Goal: Task Accomplishment & Management: Manage account settings

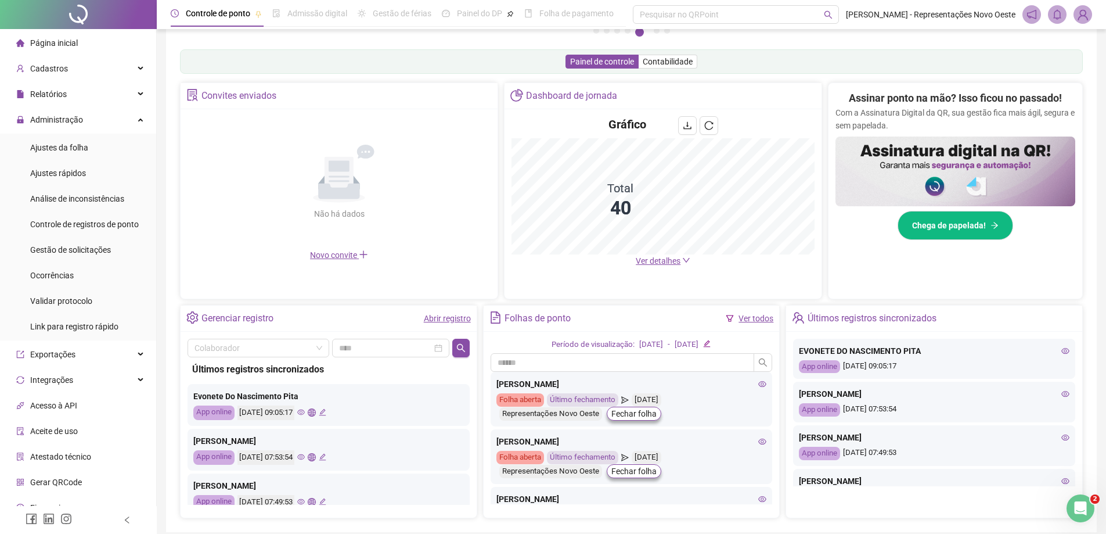
scroll to position [116, 0]
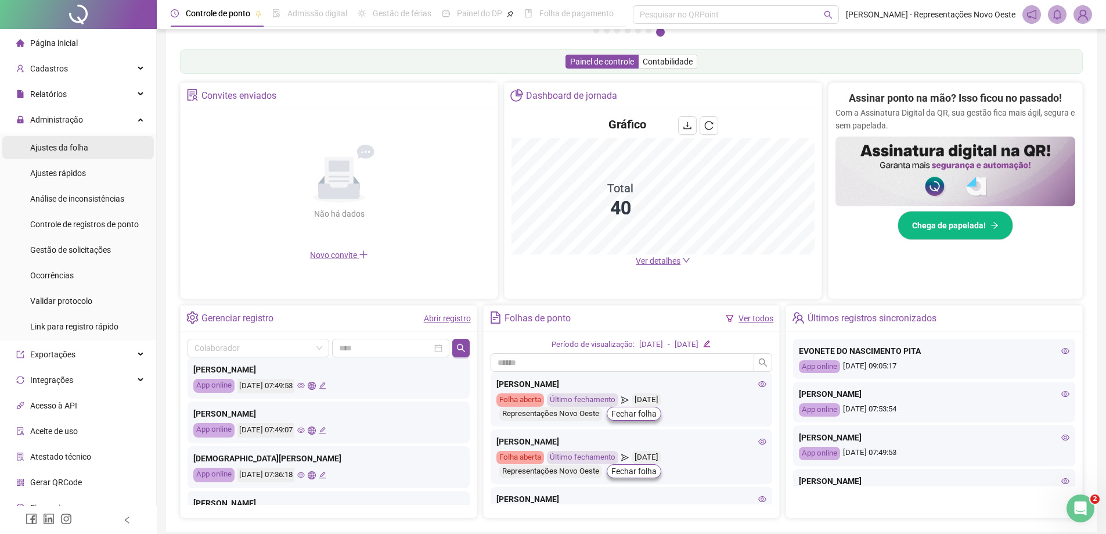
click at [89, 146] on li "Ajustes da folha" at bounding box center [78, 147] width 152 height 23
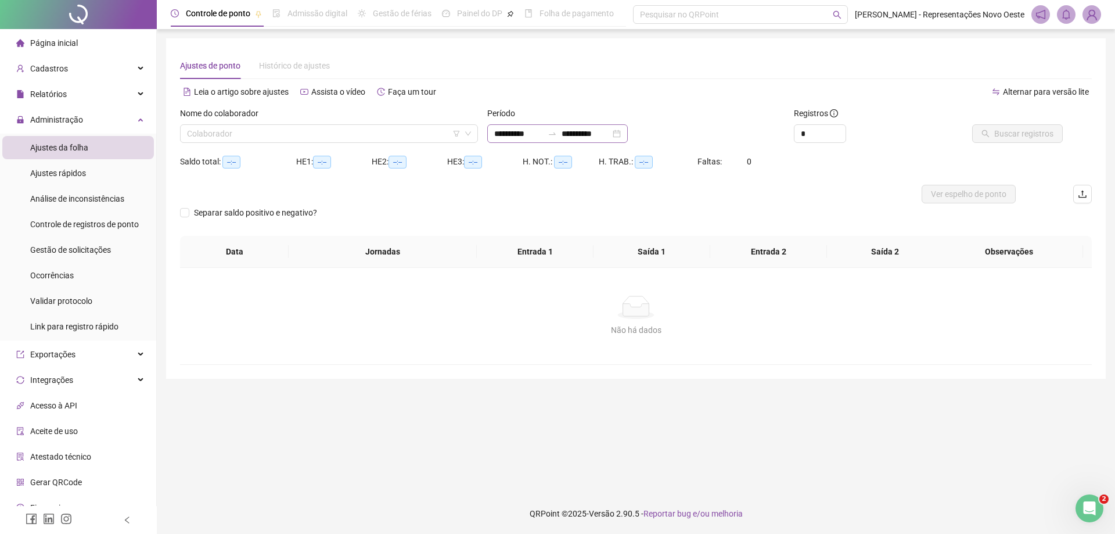
type input "**********"
click at [383, 131] on input "search" at bounding box center [324, 133] width 274 height 17
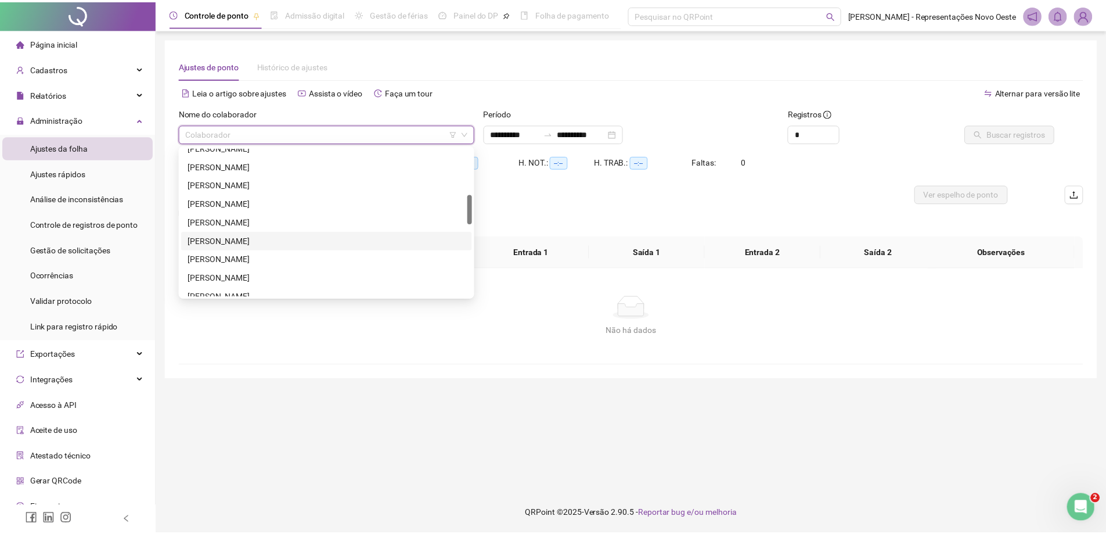
scroll to position [348, 0]
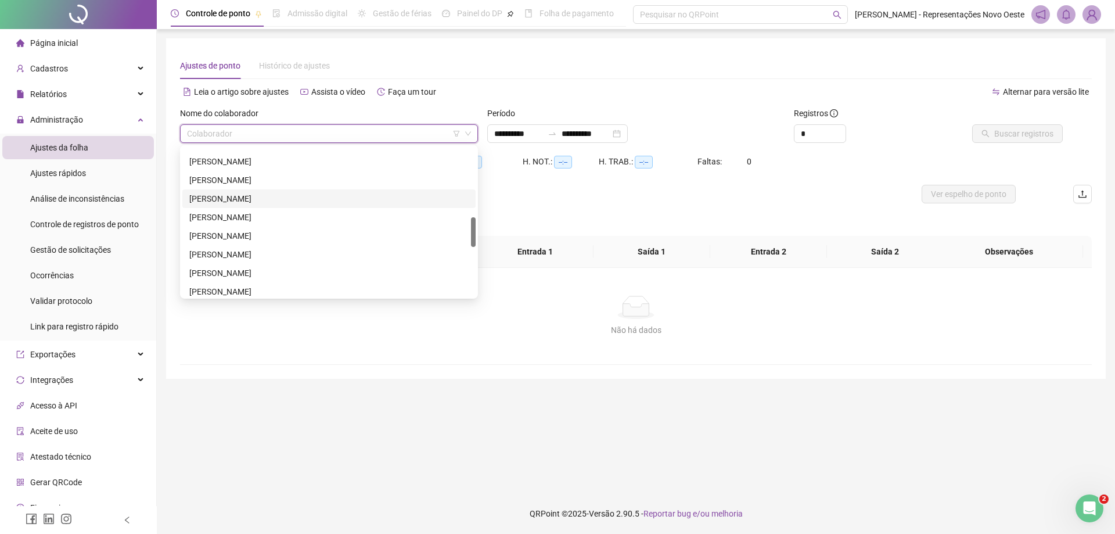
click at [267, 196] on div "[PERSON_NAME]" at bounding box center [328, 198] width 279 height 13
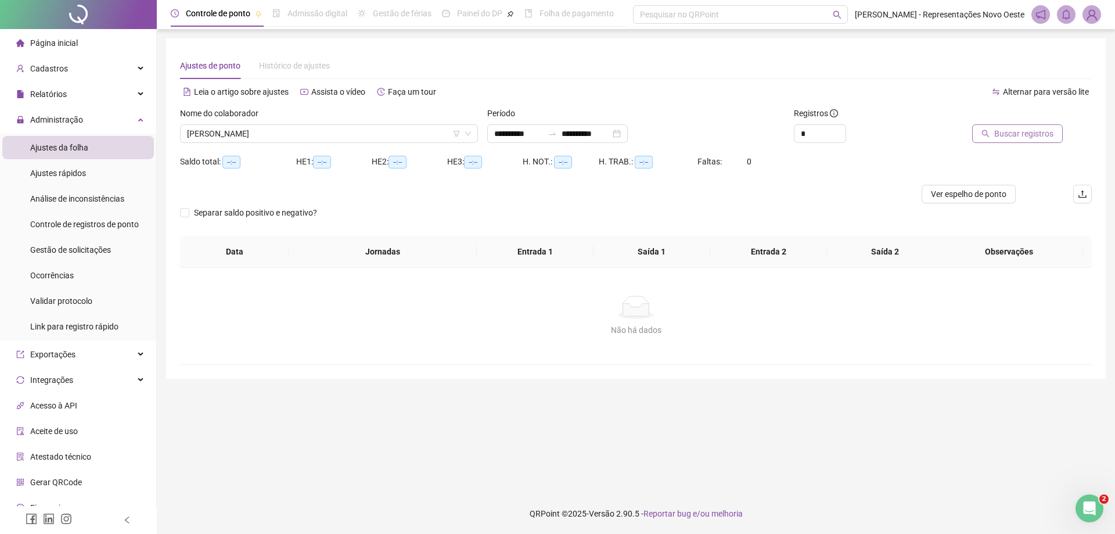
click at [1052, 130] on span "Buscar registros" at bounding box center [1023, 133] width 59 height 13
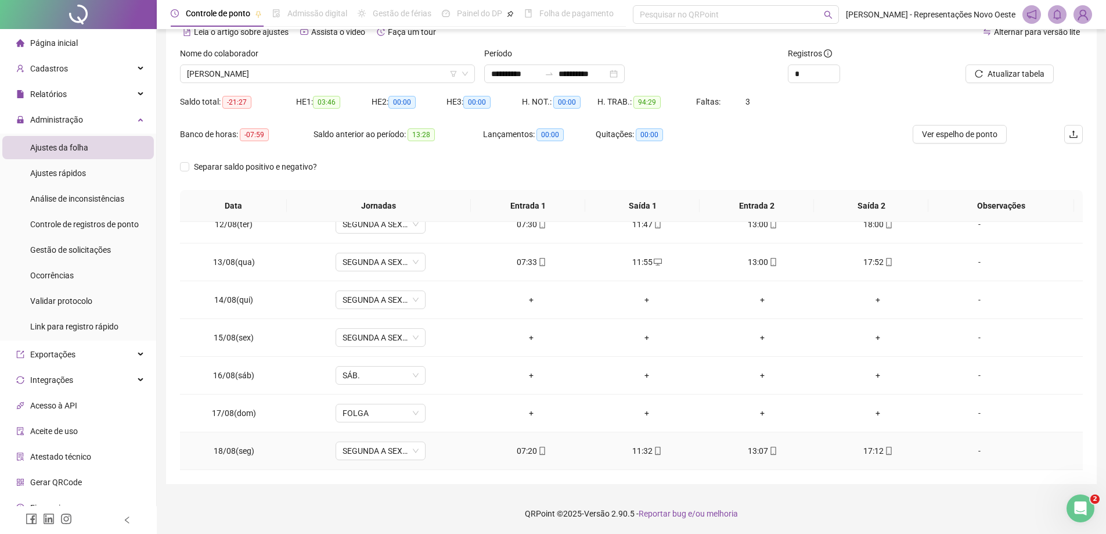
scroll to position [411, 0]
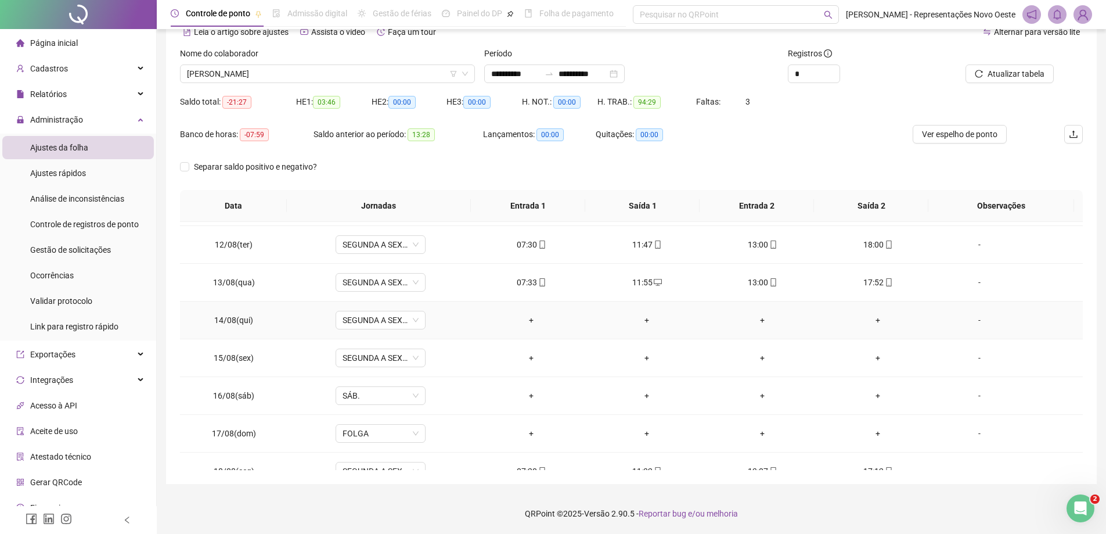
click at [970, 314] on div "-" at bounding box center [979, 320] width 69 height 13
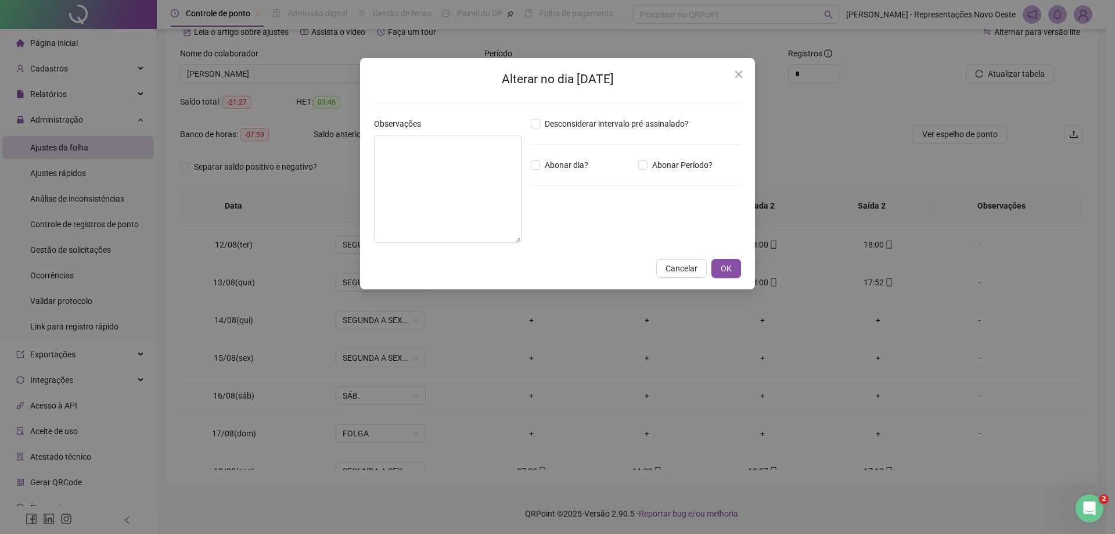
click at [553, 157] on div "Desconsiderar intervalo pré-assinalado? Abonar dia? Abonar Período? Horas a abo…" at bounding box center [636, 184] width 220 height 135
click at [550, 164] on span "Abonar dia?" at bounding box center [566, 165] width 53 height 13
click at [425, 166] on textarea at bounding box center [447, 189] width 147 height 108
type textarea "*"
click at [575, 166] on span "Abonar dia?" at bounding box center [566, 165] width 53 height 13
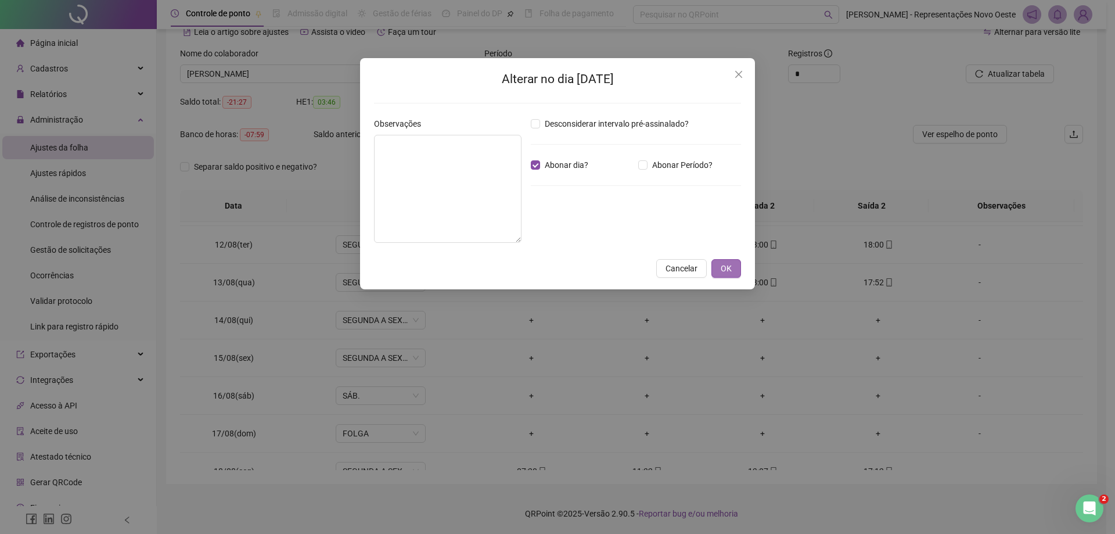
click at [725, 264] on span "OK" at bounding box center [726, 268] width 11 height 13
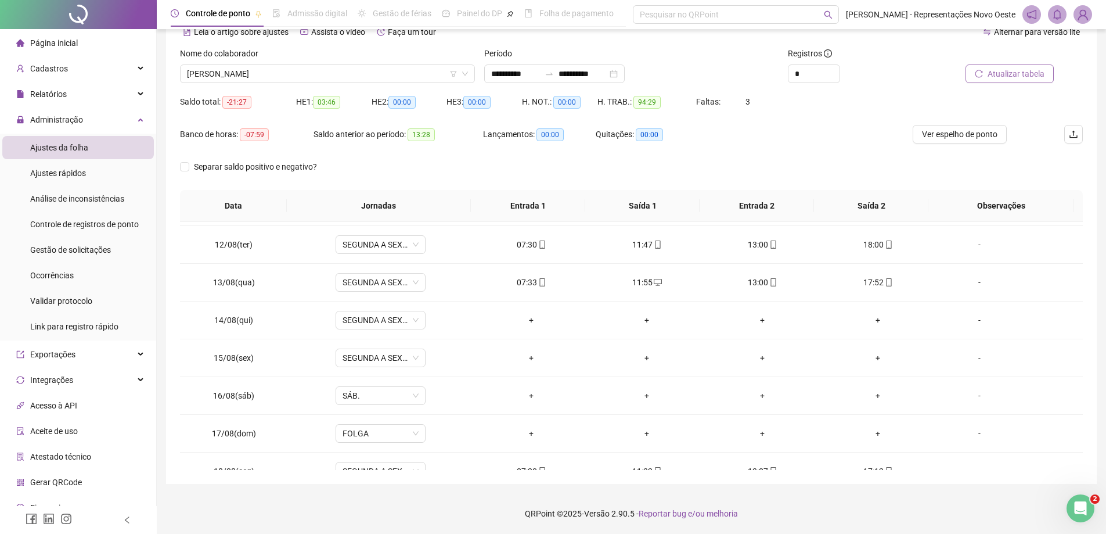
click at [1006, 72] on span "Atualizar tabela" at bounding box center [1016, 73] width 57 height 13
click at [982, 354] on div "-" at bounding box center [979, 357] width 69 height 13
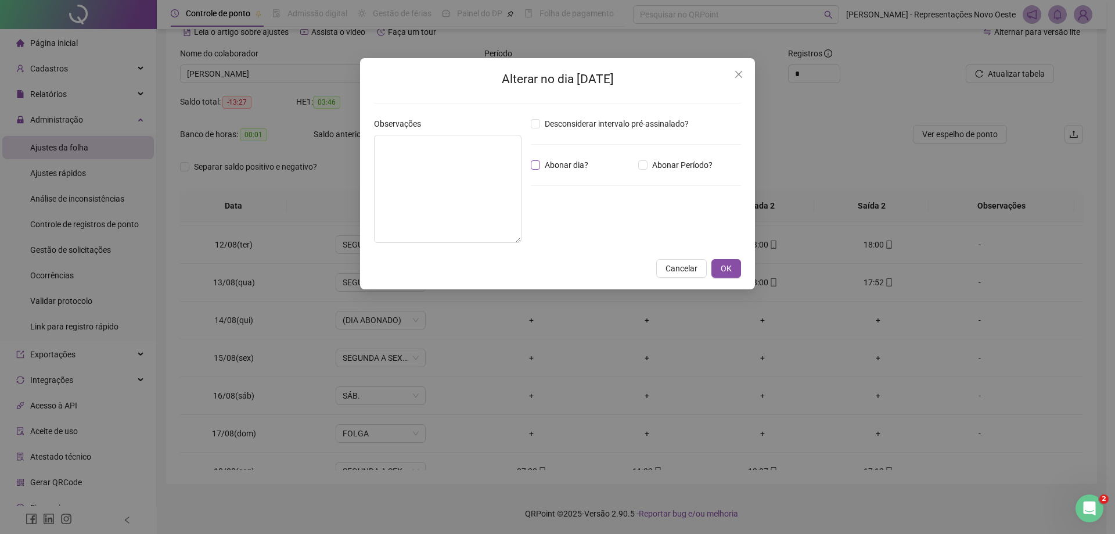
click at [589, 164] on span "Abonar dia?" at bounding box center [566, 165] width 53 height 13
click at [718, 262] on button "OK" at bounding box center [726, 268] width 30 height 19
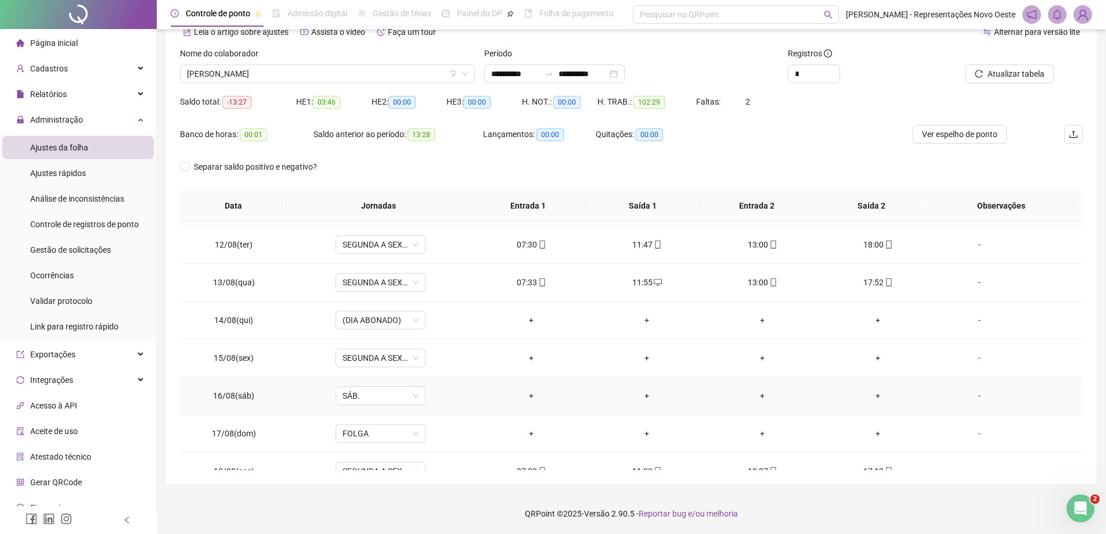
click at [973, 386] on td "-" at bounding box center [1009, 396] width 147 height 38
click at [971, 393] on div "-" at bounding box center [979, 395] width 69 height 13
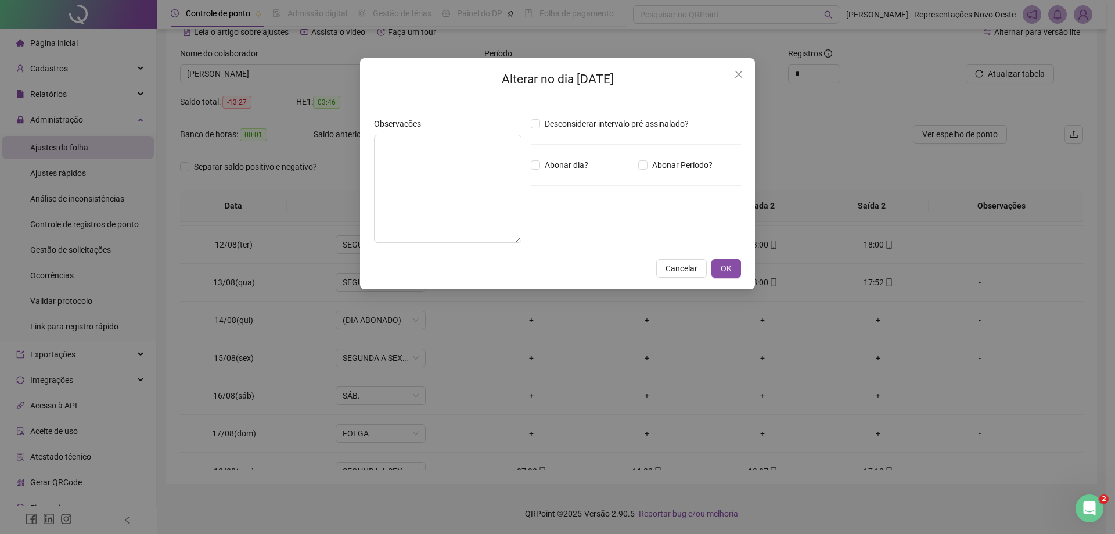
click at [538, 157] on div "Desconsiderar intervalo pré-assinalado? Abonar dia? Abonar Período? Horas a abo…" at bounding box center [636, 184] width 220 height 135
click at [726, 270] on span "OK" at bounding box center [726, 268] width 11 height 13
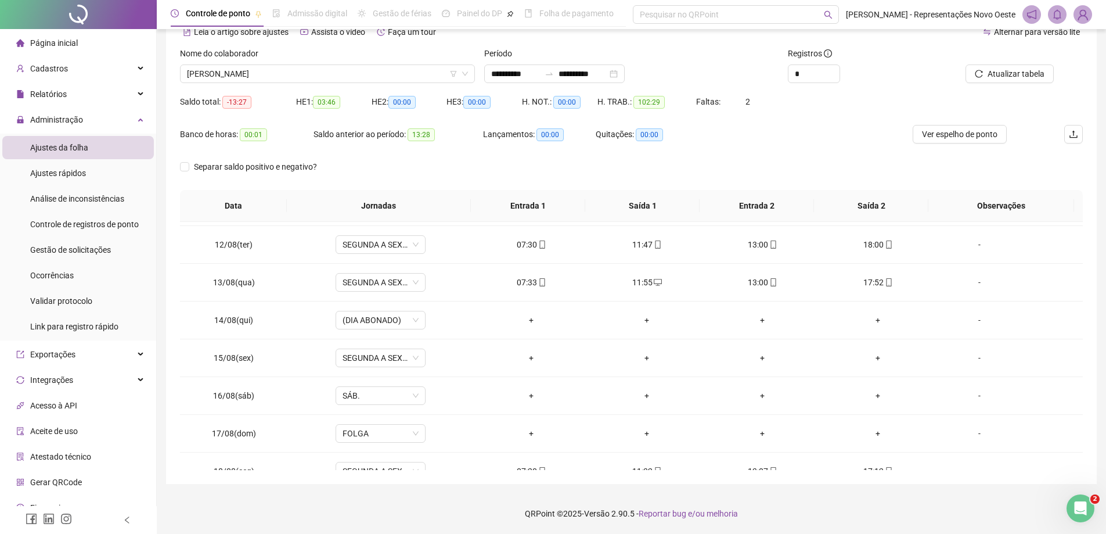
click at [994, 69] on span "Atualizar tabela" at bounding box center [1016, 73] width 57 height 13
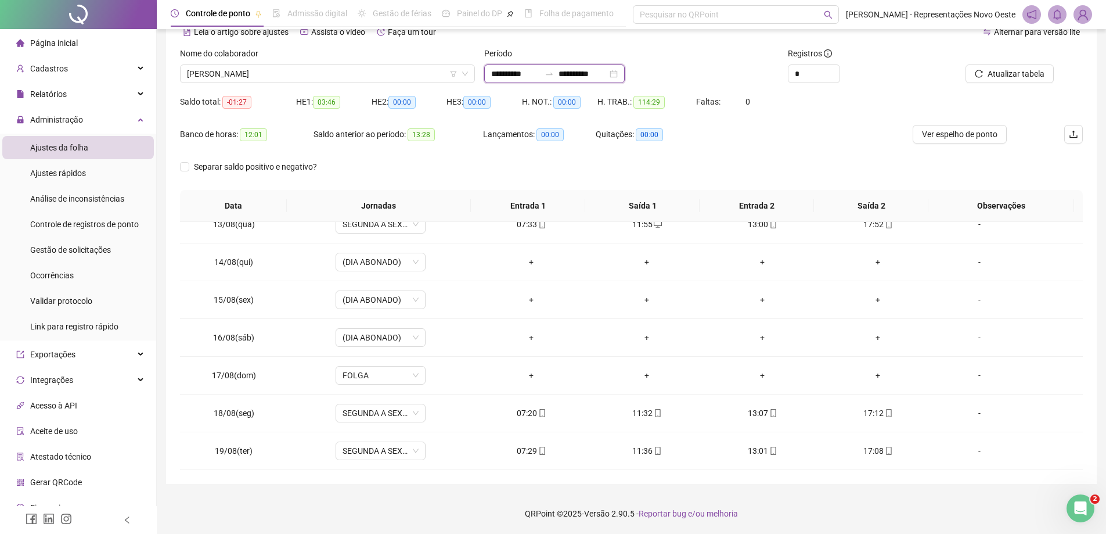
click at [577, 75] on input "**********" at bounding box center [583, 73] width 49 height 13
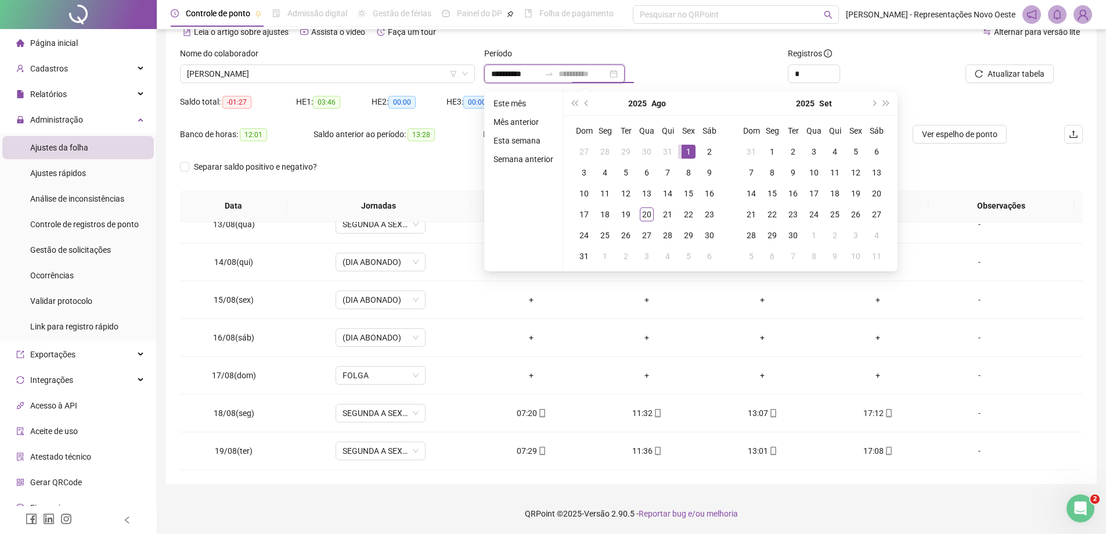
type input "**********"
click at [688, 145] on div "1" at bounding box center [689, 152] width 14 height 14
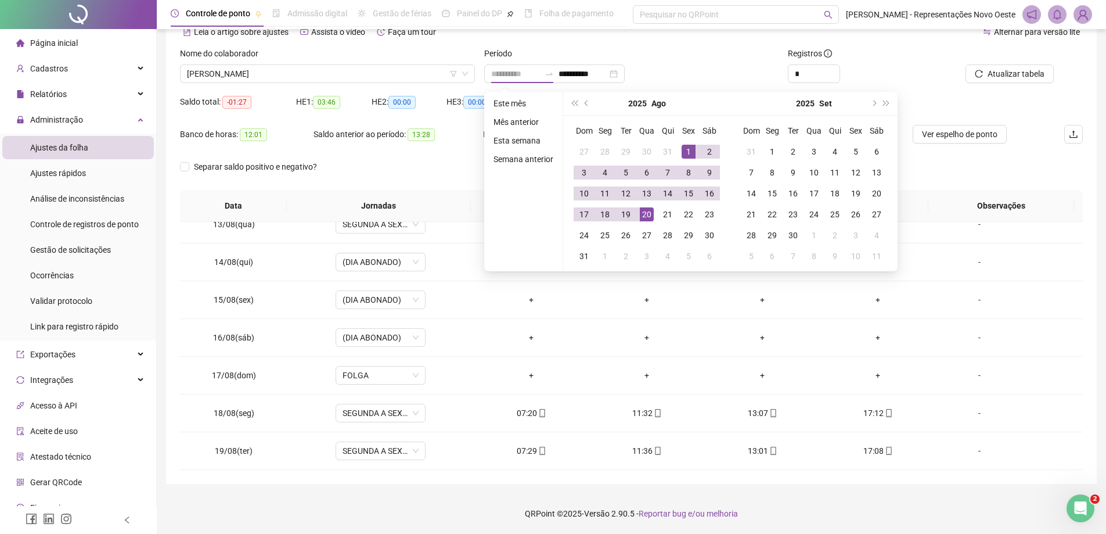
click at [647, 211] on div "20" at bounding box center [647, 214] width 14 height 14
type input "**********"
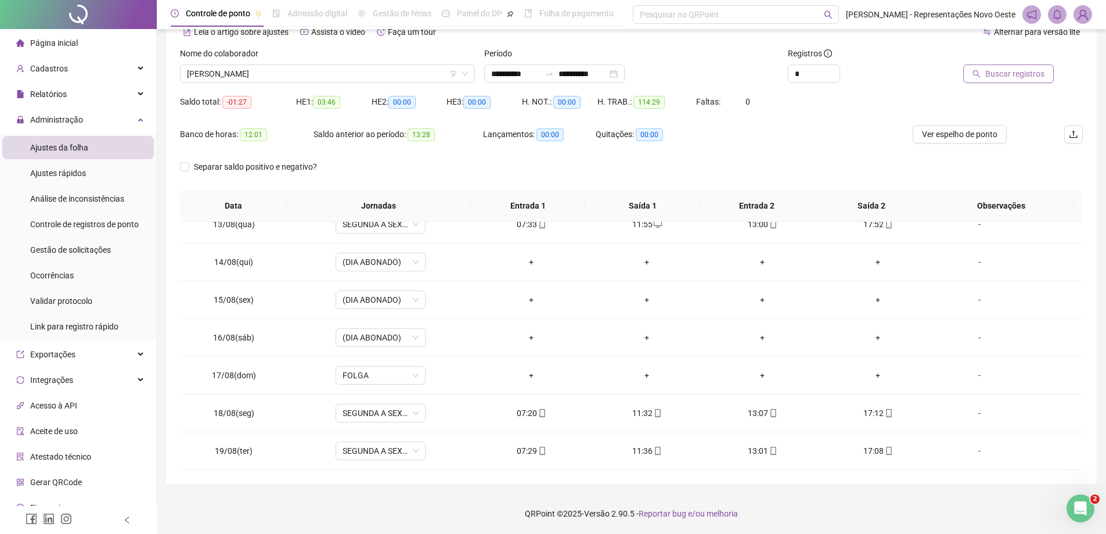
click at [1042, 76] on span "Buscar registros" at bounding box center [1014, 73] width 59 height 13
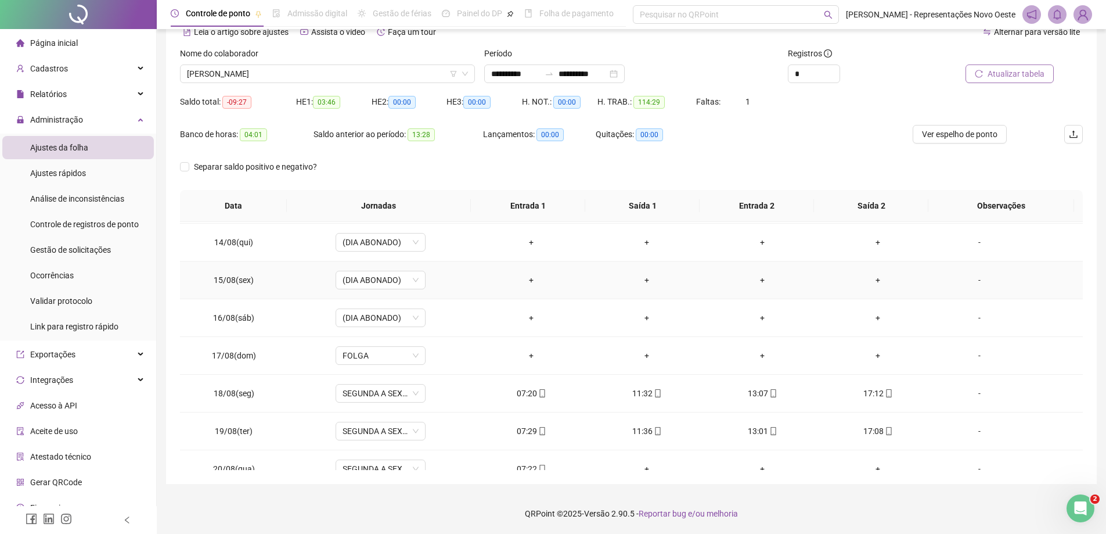
scroll to position [507, 0]
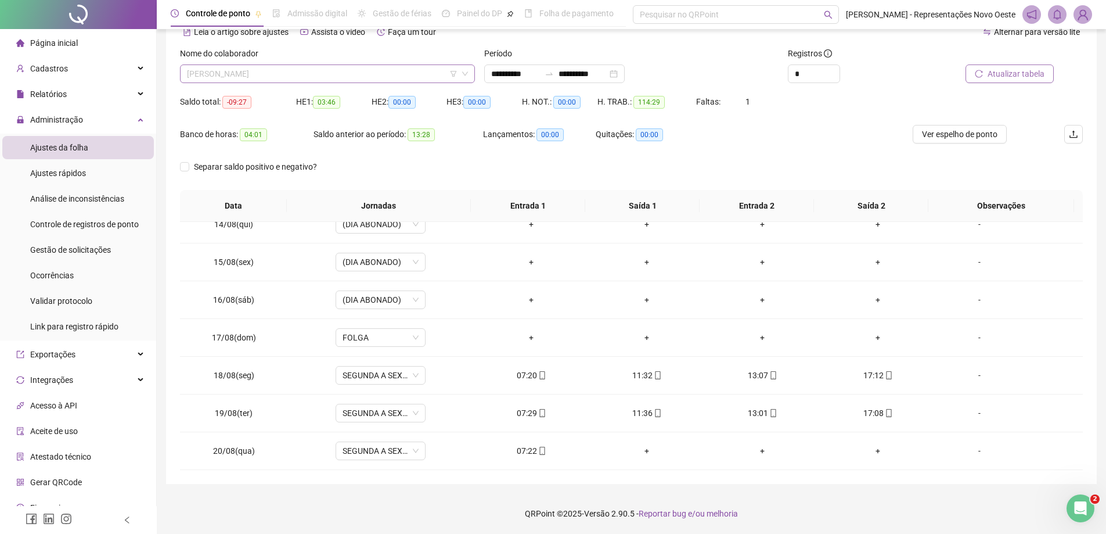
click at [415, 71] on span "[PERSON_NAME]" at bounding box center [327, 73] width 281 height 17
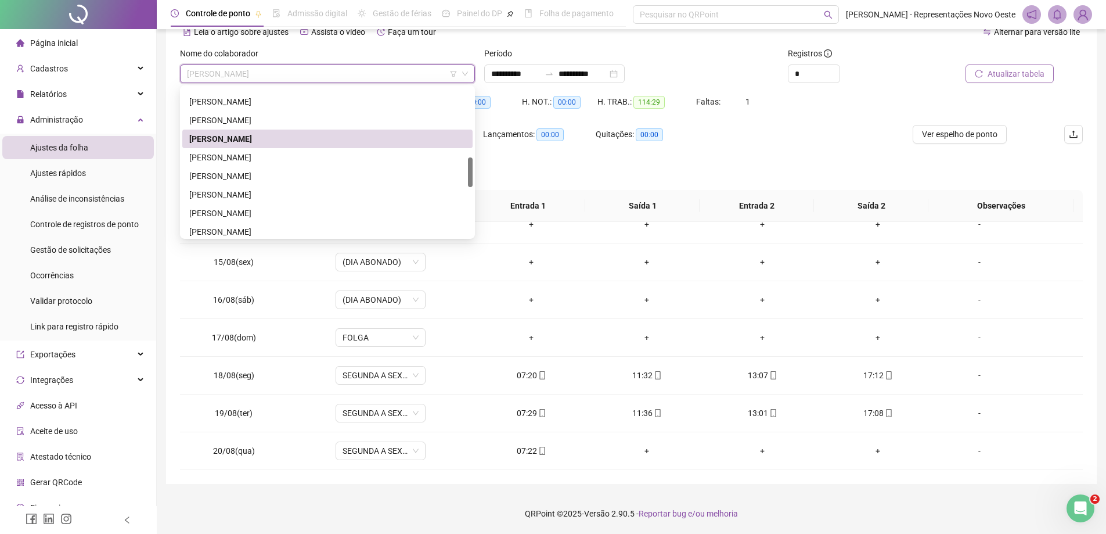
scroll to position [406, 0]
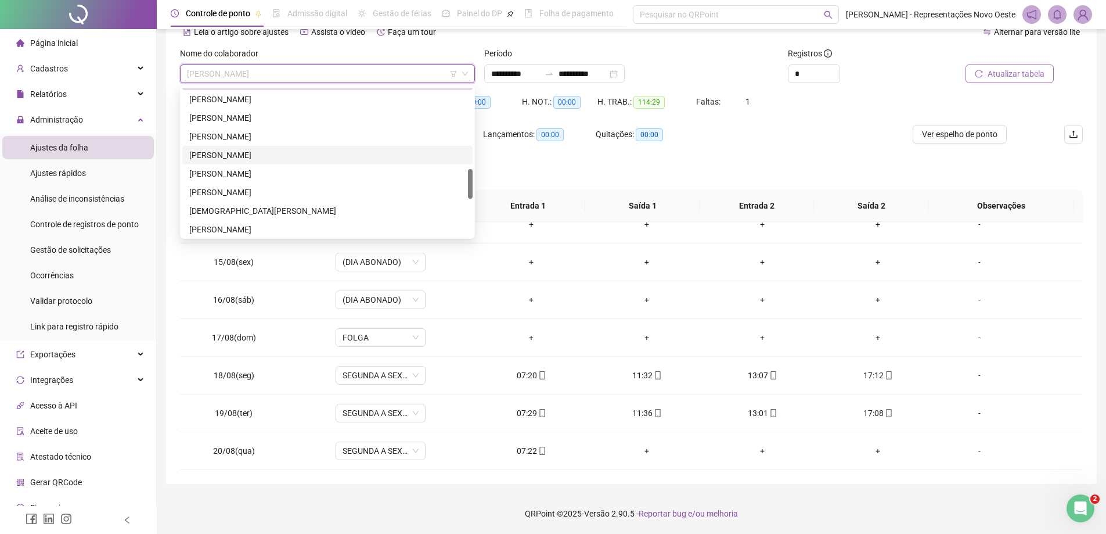
click at [249, 163] on div "[PERSON_NAME]" at bounding box center [327, 155] width 290 height 19
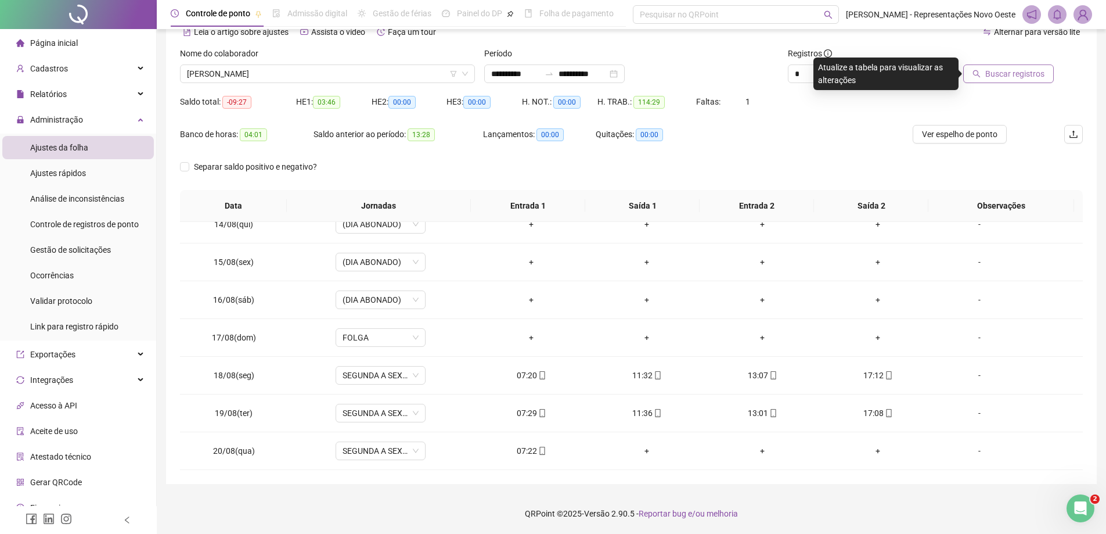
click at [1011, 78] on span "Buscar registros" at bounding box center [1014, 73] width 59 height 13
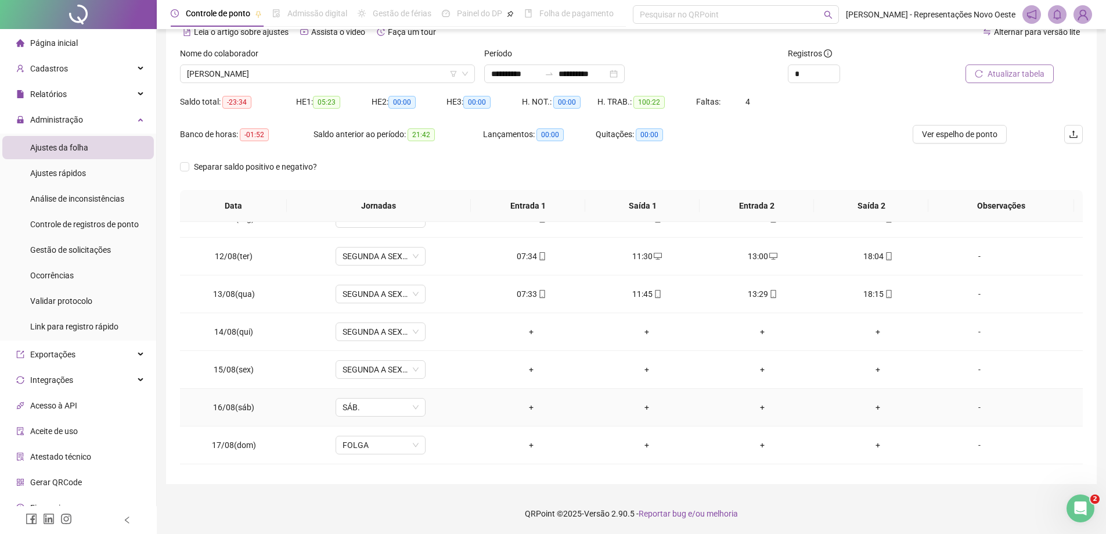
scroll to position [391, 0]
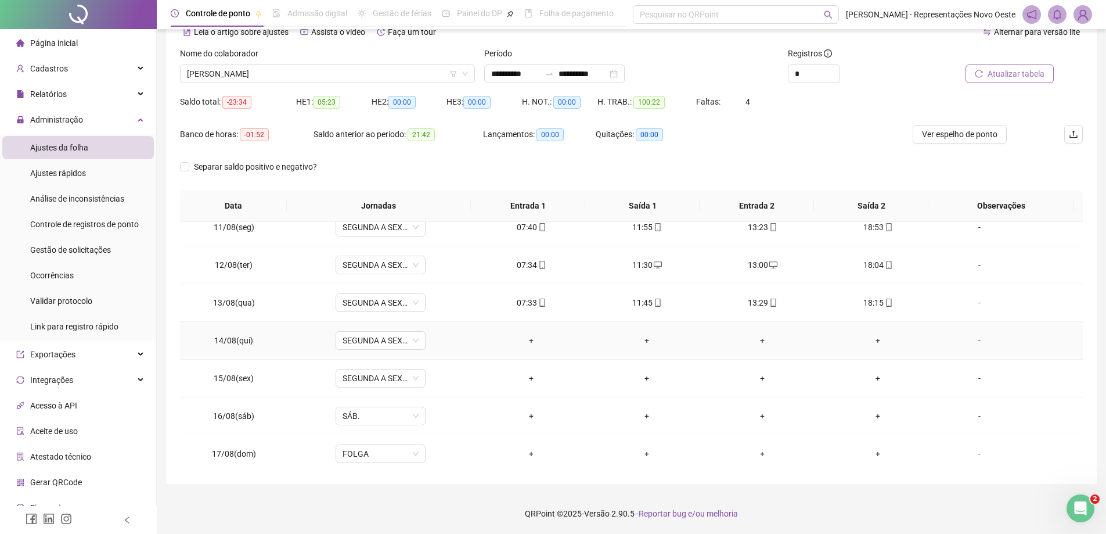
click at [981, 344] on div "-" at bounding box center [979, 340] width 69 height 13
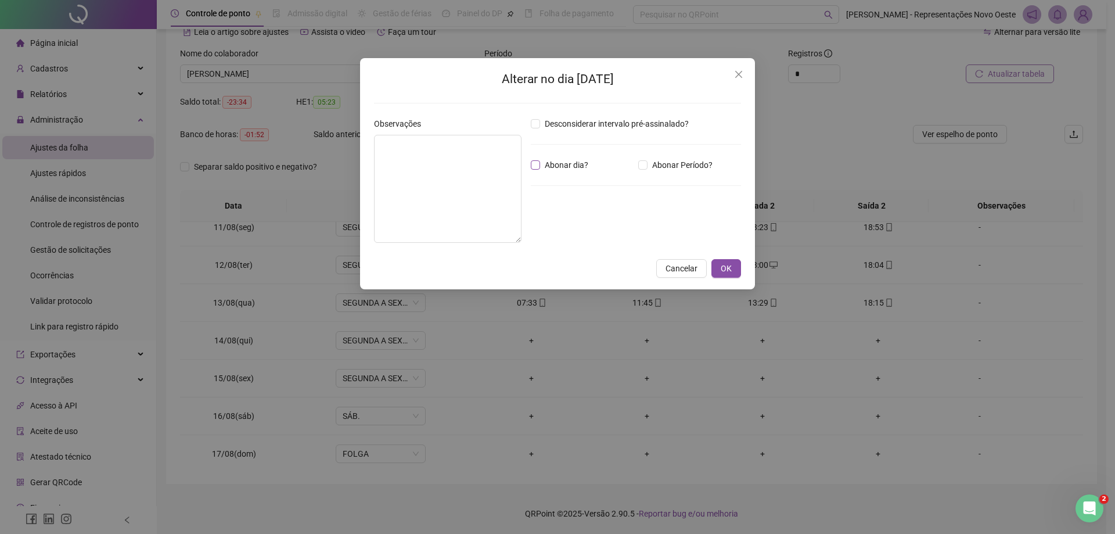
click at [555, 160] on span "Abonar dia?" at bounding box center [566, 165] width 53 height 13
click at [406, 159] on textarea at bounding box center [447, 189] width 147 height 108
type textarea "*"
drag, startPoint x: 463, startPoint y: 145, endPoint x: 234, endPoint y: 132, distance: 229.7
click at [234, 132] on div "**********" at bounding box center [557, 267] width 1115 height 534
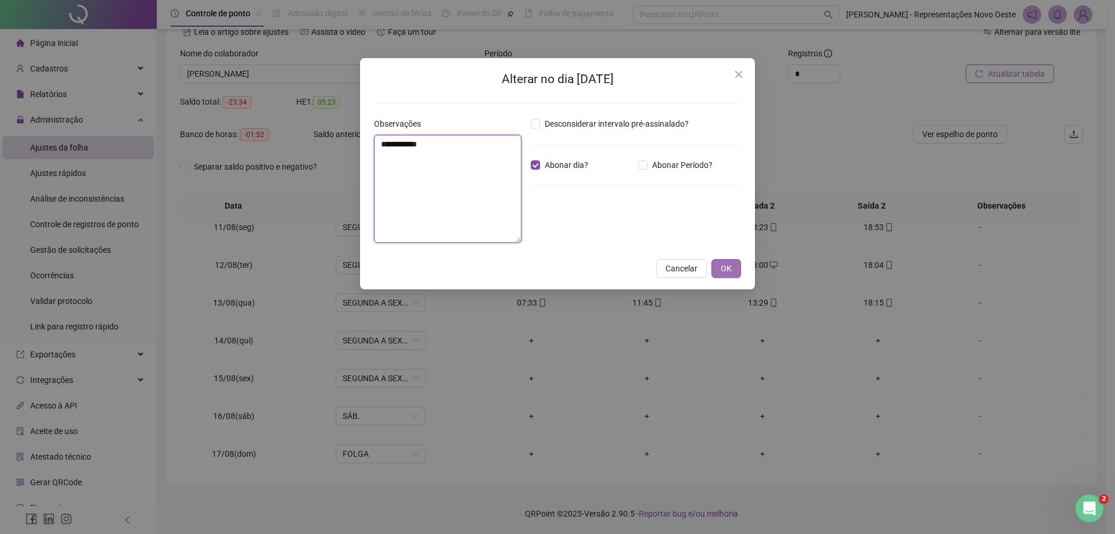
type textarea "**********"
click at [723, 268] on span "OK" at bounding box center [726, 268] width 11 height 13
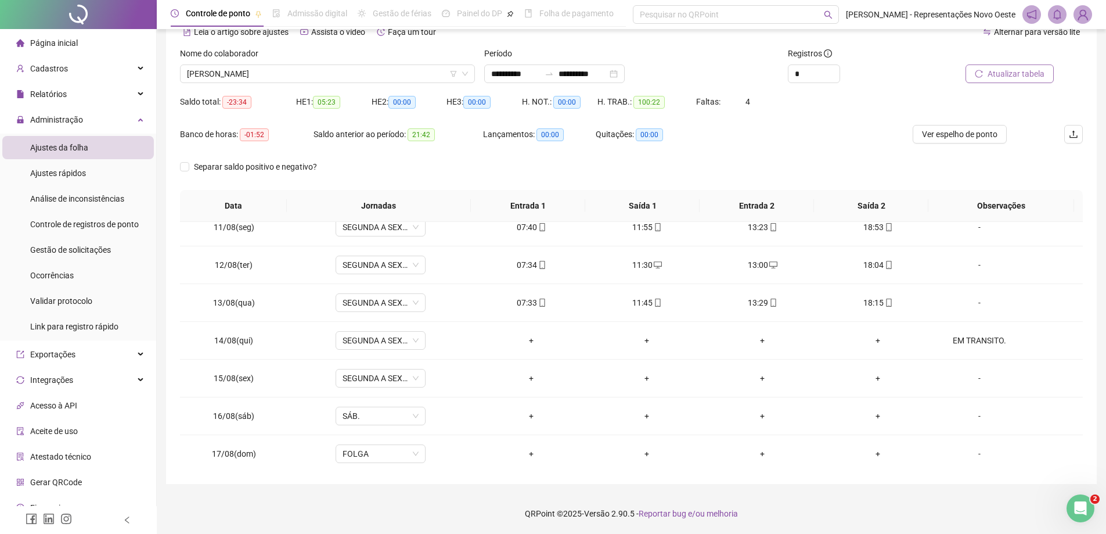
click at [1024, 75] on span "Atualizar tabela" at bounding box center [1016, 73] width 57 height 13
click at [971, 377] on div "-" at bounding box center [979, 378] width 69 height 13
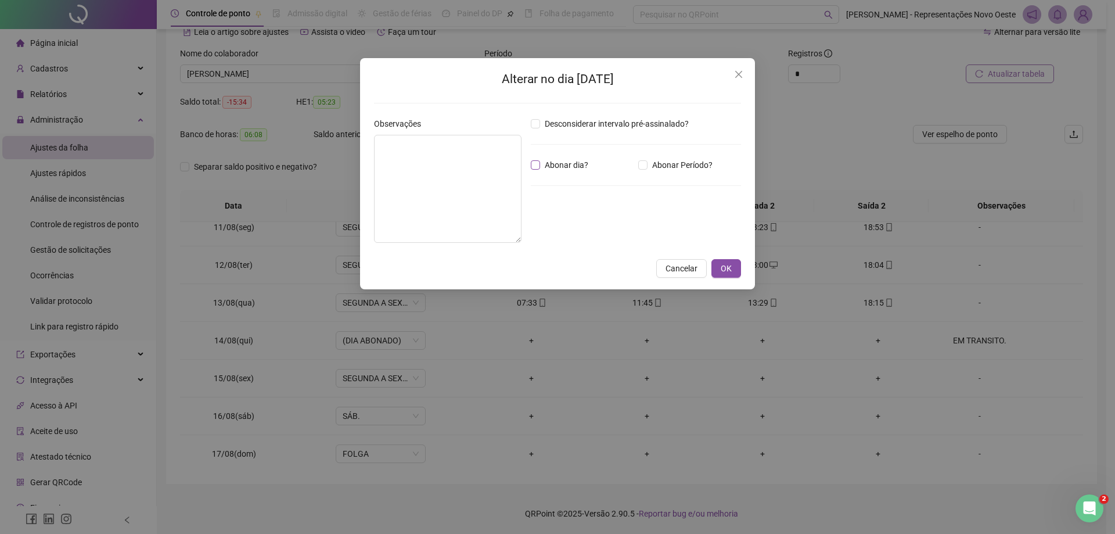
click at [546, 163] on span "Abonar dia?" at bounding box center [566, 165] width 53 height 13
click at [438, 183] on textarea at bounding box center [447, 189] width 147 height 108
paste textarea "**********"
type textarea "**********"
click at [727, 267] on span "OK" at bounding box center [726, 268] width 11 height 13
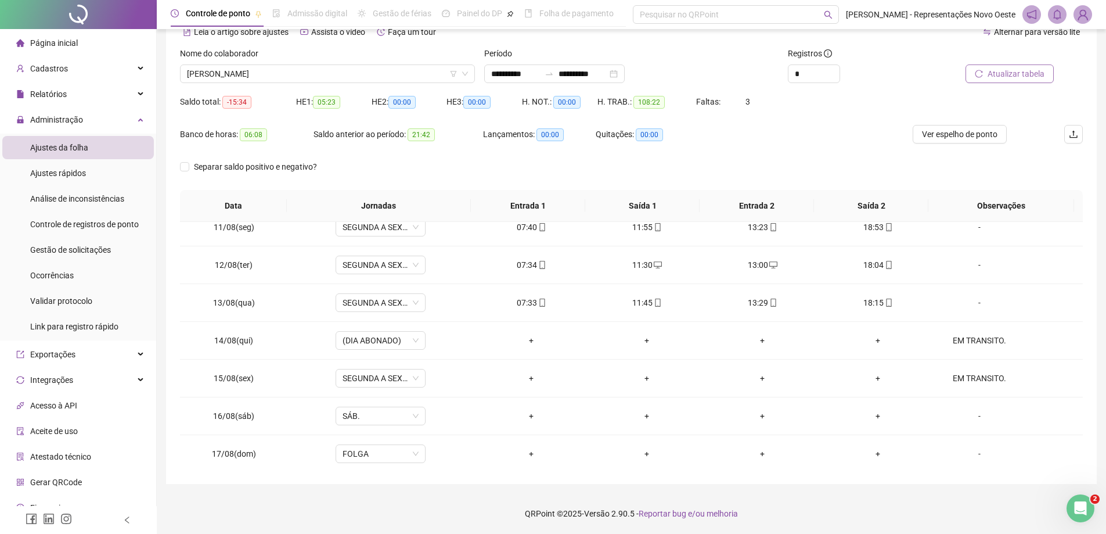
click at [1027, 74] on span "Atualizar tabela" at bounding box center [1016, 73] width 57 height 13
click at [976, 410] on div "-" at bounding box center [979, 415] width 69 height 13
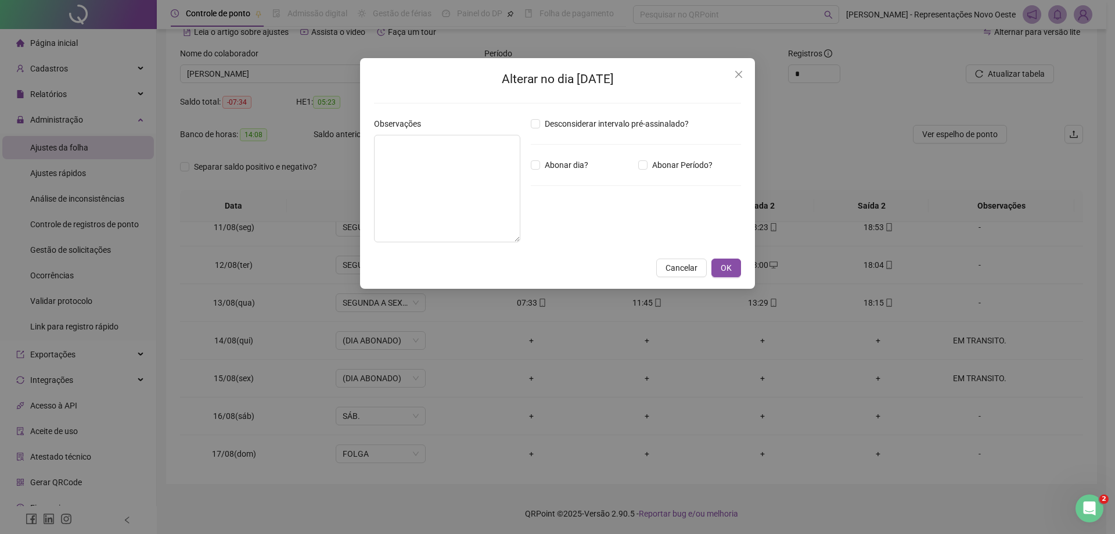
click at [574, 158] on div "Desconsiderar intervalo pré-assinalado? Abonar dia? Abonar Período? Horas a abo…" at bounding box center [636, 184] width 220 height 134
click at [559, 168] on span "Abonar dia?" at bounding box center [566, 165] width 53 height 13
click at [458, 181] on textarea at bounding box center [447, 188] width 146 height 107
paste textarea "**********"
type textarea "**********"
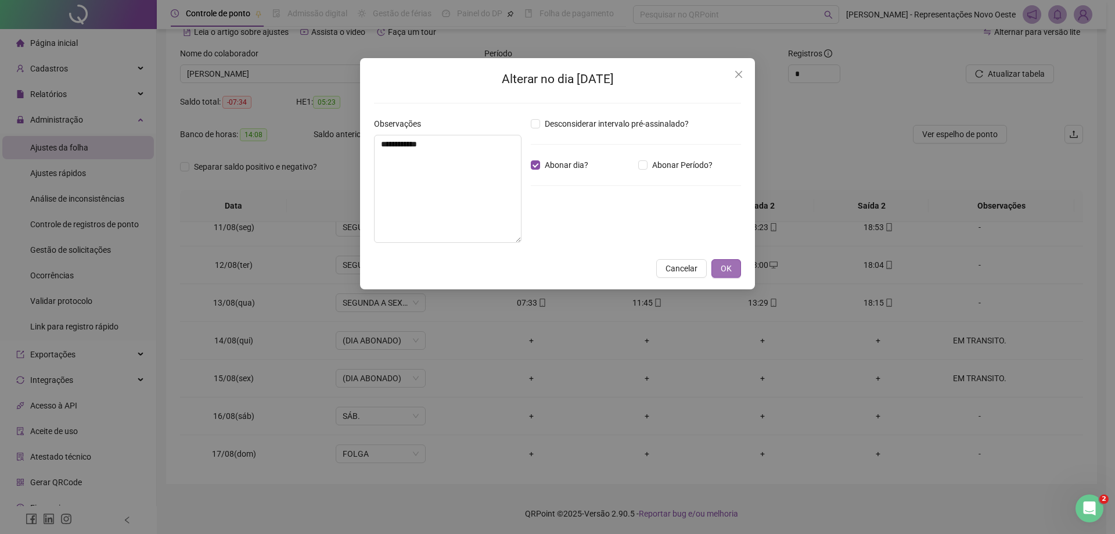
click at [728, 265] on span "OK" at bounding box center [726, 268] width 11 height 13
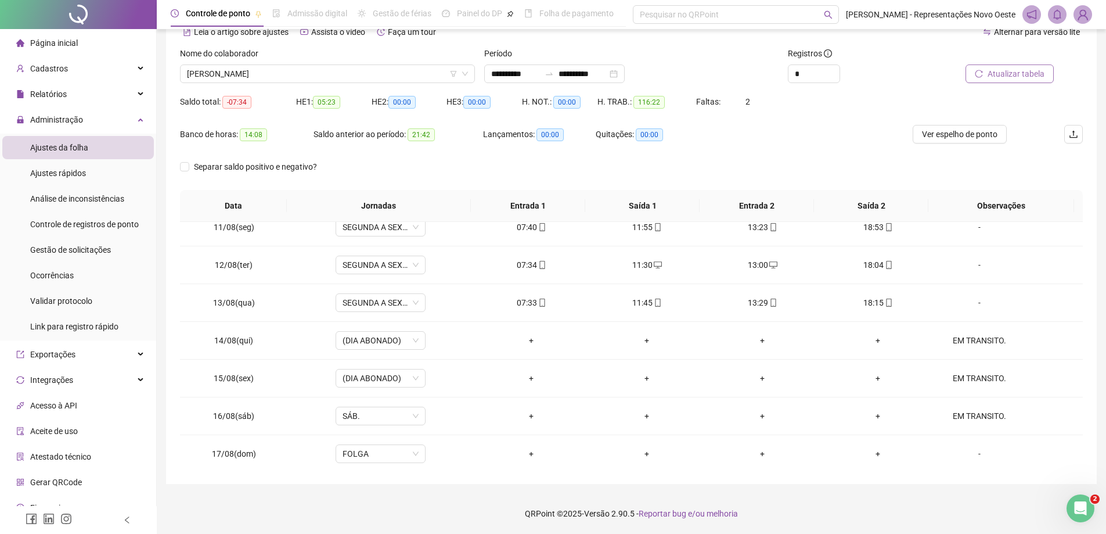
click at [1021, 73] on span "Atualizar tabela" at bounding box center [1016, 73] width 57 height 13
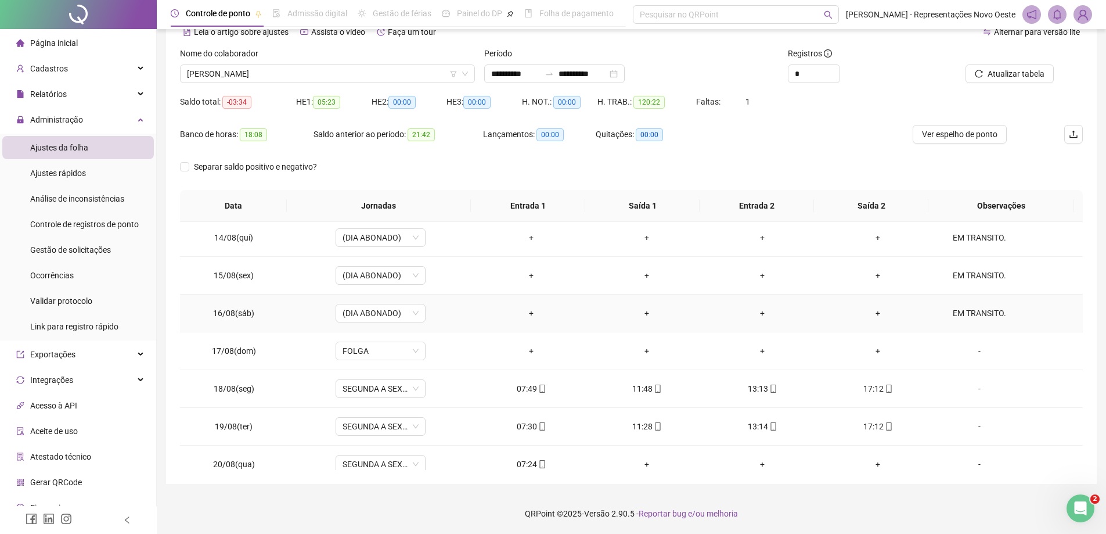
scroll to position [507, 0]
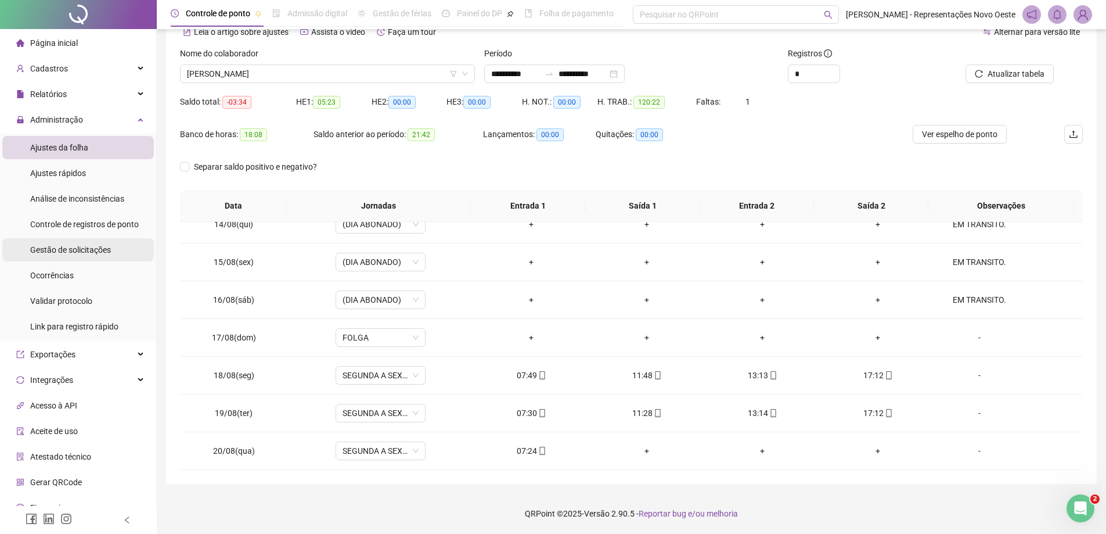
click at [91, 249] on span "Gestão de solicitações" at bounding box center [70, 249] width 81 height 9
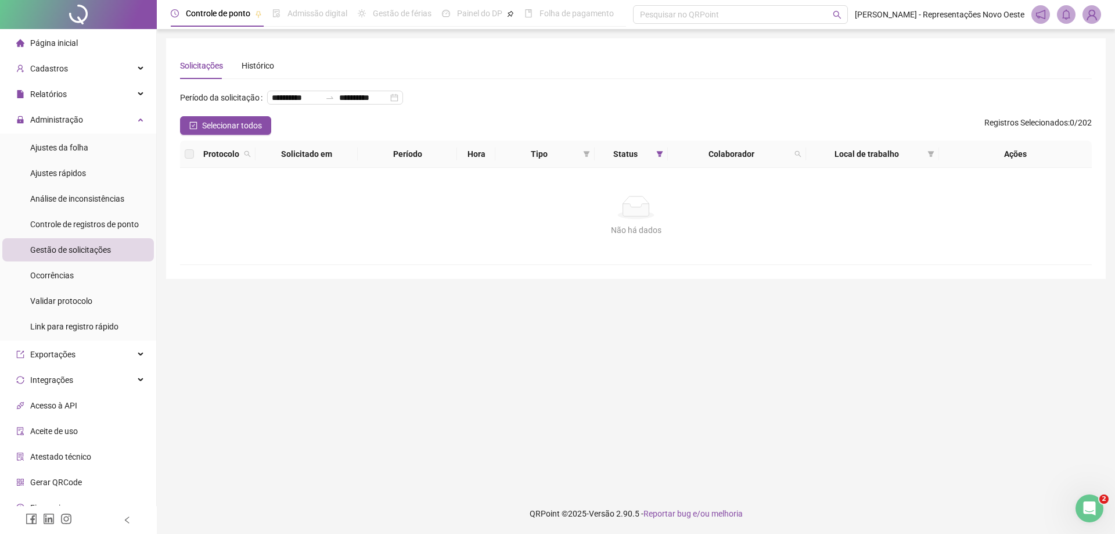
click at [70, 34] on div "Página inicial" at bounding box center [47, 42] width 62 height 23
